Goal: Information Seeking & Learning: Learn about a topic

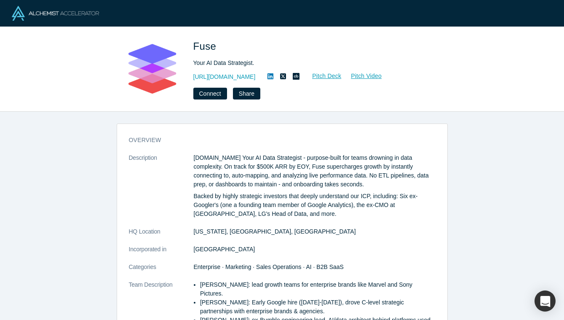
click at [264, 72] on link at bounding box center [270, 77] width 13 height 10
click at [64, 6] on img at bounding box center [55, 13] width 87 height 15
click at [267, 74] on icon at bounding box center [270, 76] width 6 height 6
